Goal: Information Seeking & Learning: Find specific fact

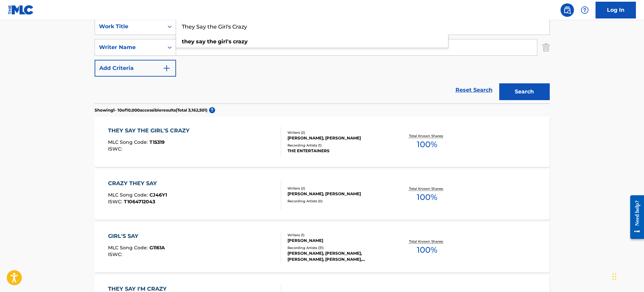
drag, startPoint x: 262, startPoint y: 26, endPoint x: 206, endPoint y: 34, distance: 56.2
click at [165, 33] on div "SearchWithCriteria785e26d7-6f40-4585-ad16-a1ebb63dea5b Work Title They Say the …" at bounding box center [322, 26] width 455 height 17
paste input "PA LAS QUE SEA Felipe Pelaez"
type input "PA LAS QUE SEA Felipe Pelaez"
click at [242, 69] on div "SearchWithCriteria785e26d7-6f40-4585-ad16-a1ebb63dea5b Work Title PA LAS QUE SE…" at bounding box center [322, 47] width 455 height 59
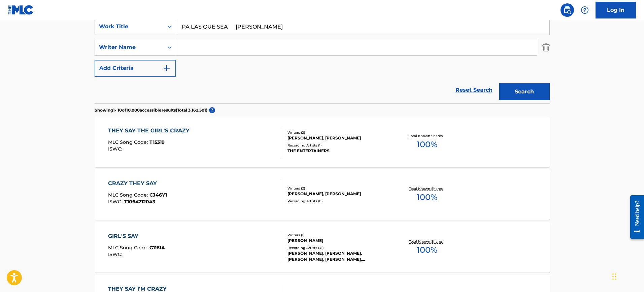
click at [244, 46] on input "Search Form" at bounding box center [356, 47] width 361 height 16
paste input "PA LAS QUE SEA Felipe Pelaez"
type input "PA LAS QUE SEA Felipe Pelaez"
drag, startPoint x: 232, startPoint y: 27, endPoint x: 337, endPoint y: 29, distance: 105.0
click at [337, 29] on input "PA LAS QUE SEA Felipe Pelaez" at bounding box center [362, 27] width 373 height 16
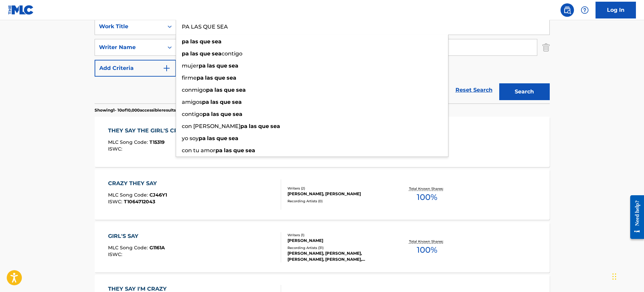
click at [260, 27] on input "PA LAS QUE SEA" at bounding box center [362, 27] width 373 height 16
type input "PA LAS QUE SEA"
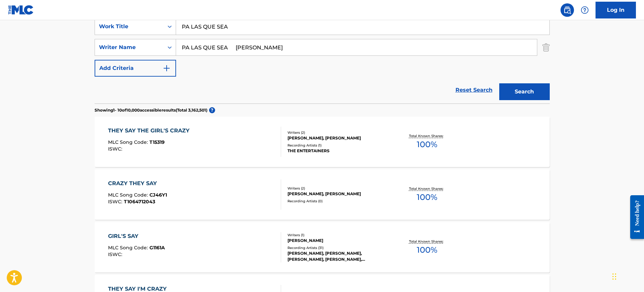
drag, startPoint x: 257, startPoint y: 47, endPoint x: 133, endPoint y: 59, distance: 125.4
click at [133, 59] on div "SearchWithCriteria785e26d7-6f40-4585-ad16-a1ebb63dea5b Work Title PA LAS QUE SE…" at bounding box center [322, 47] width 455 height 59
type input "Pelaez"
click at [499, 83] on button "Search" at bounding box center [524, 91] width 50 height 17
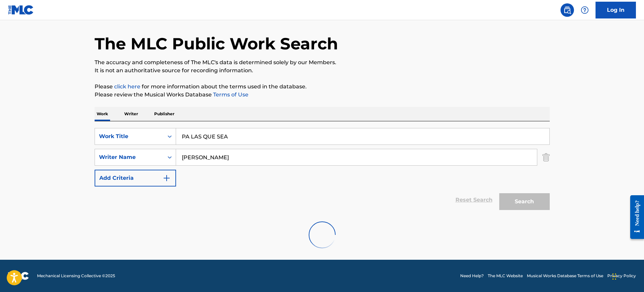
click at [387, 59] on p "The accuracy and completeness of The MLC's data is determined solely by our Mem…" at bounding box center [322, 63] width 455 height 8
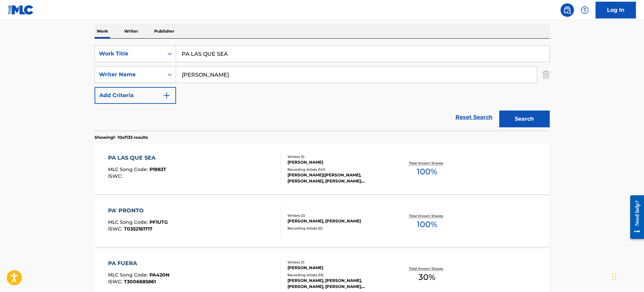
scroll to position [106, 0]
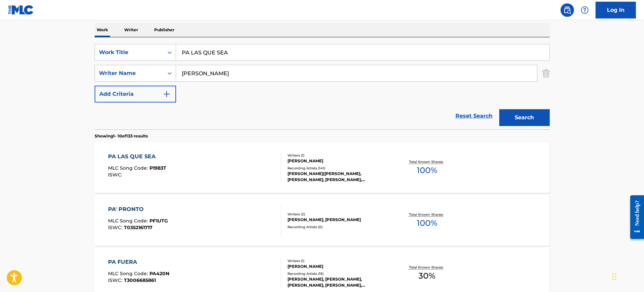
click at [246, 168] on div "PA LAS QUE SEA MLC Song Code : P1983T ISWC :" at bounding box center [194, 168] width 173 height 30
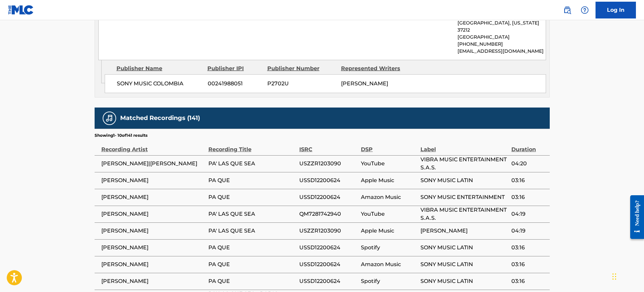
scroll to position [463, 0]
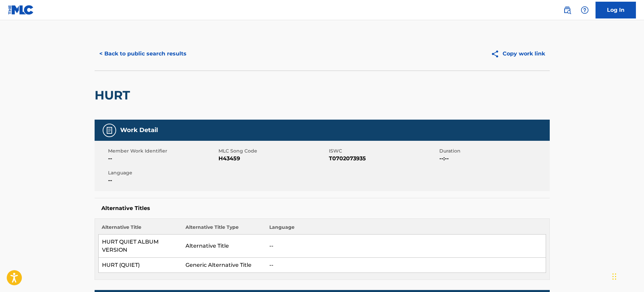
click at [148, 54] on button "< Back to public search results" at bounding box center [143, 53] width 97 height 17
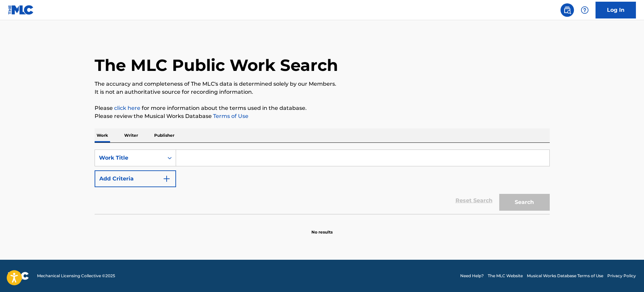
click at [206, 165] on input "Search Form" at bounding box center [362, 158] width 373 height 16
paste input "PA LAS QUE SEA JAIME GUTIERREZ HERNANDEZ"
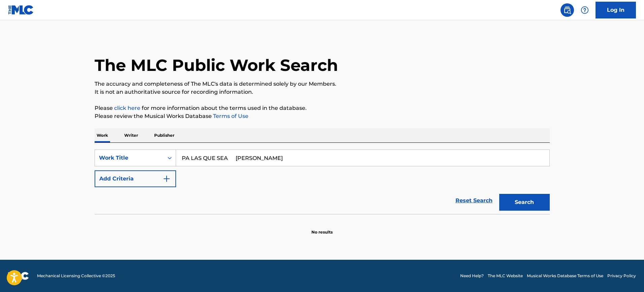
type input "PA LAS QUE SEA JAIME GUTIERREZ HERNANDEZ"
click at [161, 178] on button "Add Criteria" at bounding box center [135, 179] width 81 height 17
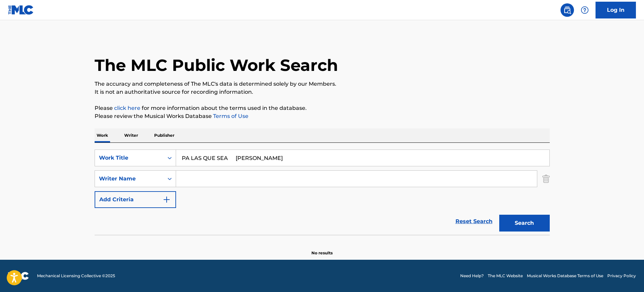
click at [190, 178] on input "Search Form" at bounding box center [356, 179] width 361 height 16
paste input "PA LAS QUE SEA JAIME GUTIERREZ HERNANDEZ"
type input "PA LAS QUE SEA JAIME GUTIERREZ HERNANDEZ"
drag, startPoint x: 233, startPoint y: 160, endPoint x: 388, endPoint y: 158, distance: 154.8
click at [388, 158] on input "PA LAS QUE SEA JAIME GUTIERREZ HERNANDEZ" at bounding box center [362, 158] width 373 height 16
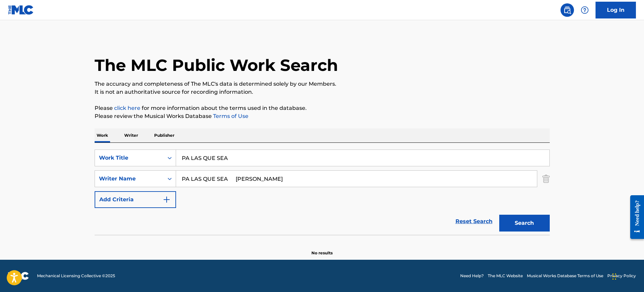
type input "PA LAS QUE SEA"
click at [284, 106] on p "Please click here for more information about the terms used in the database." at bounding box center [322, 108] width 455 height 8
drag, startPoint x: 294, startPoint y: 180, endPoint x: 289, endPoint y: 181, distance: 4.7
click at [289, 181] on input "PA LAS QUE SEA JAIME GUTIERREZ HERNANDEZ" at bounding box center [356, 179] width 361 height 16
click at [291, 180] on input "PA LAS QUE SEA JAIME GUTIERREZ HERNANDEZ" at bounding box center [356, 179] width 361 height 16
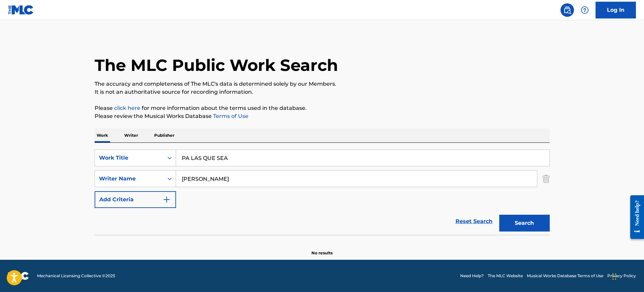
type input "HERNANDEZ"
click at [517, 225] on button "Search" at bounding box center [524, 223] width 50 height 17
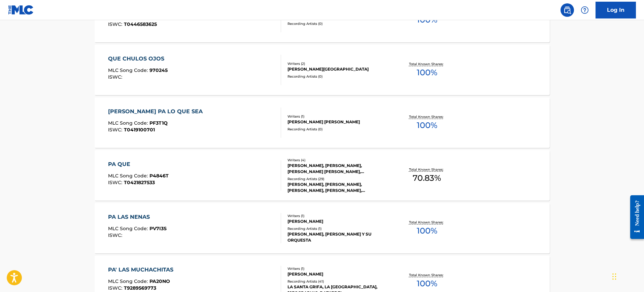
scroll to position [132, 0]
